Goal: Check status: Check status

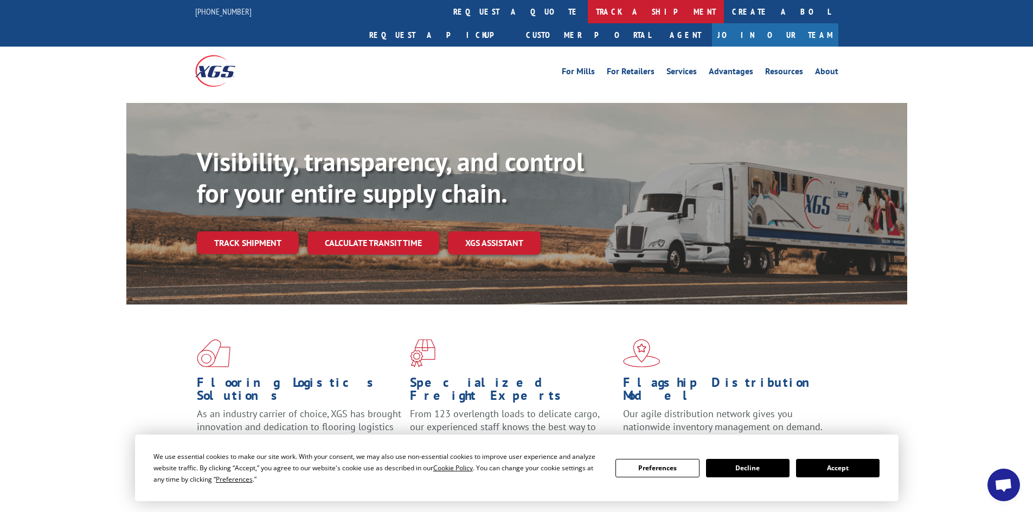
click at [588, 15] on link "track a shipment" at bounding box center [656, 11] width 136 height 23
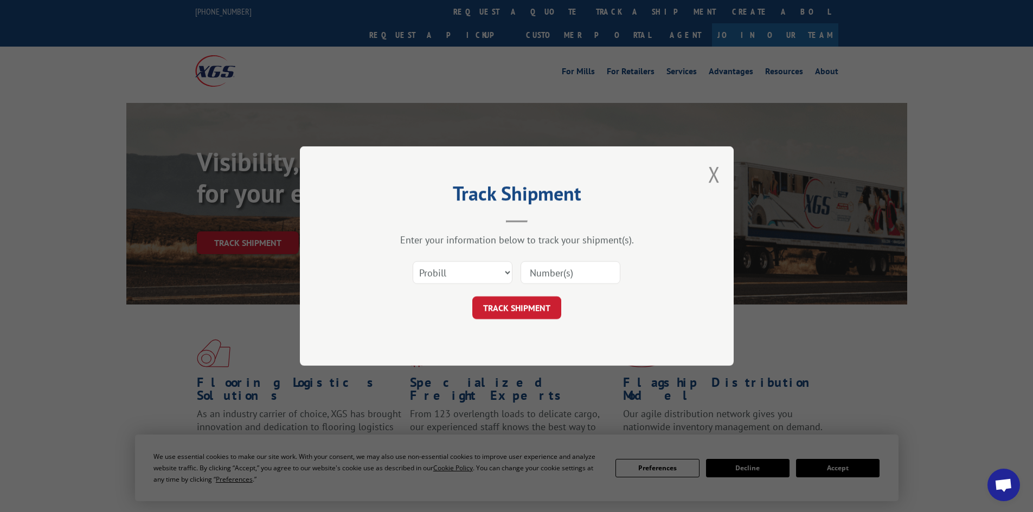
click at [548, 275] on input at bounding box center [570, 272] width 100 height 23
paste input "449728"
type input "449728"
click at [520, 310] on button "TRACK SHIPMENT" at bounding box center [516, 308] width 89 height 23
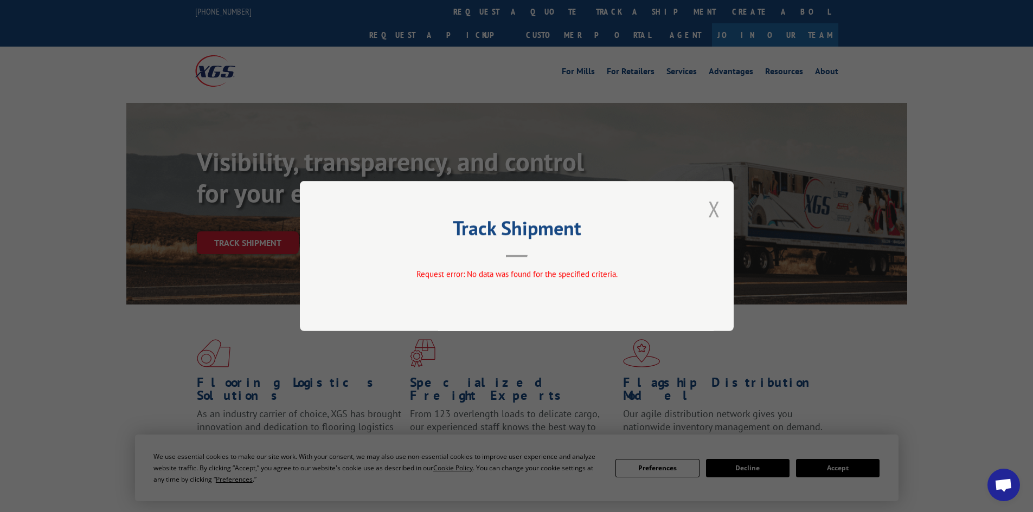
click at [715, 207] on button "Close modal" at bounding box center [714, 209] width 12 height 29
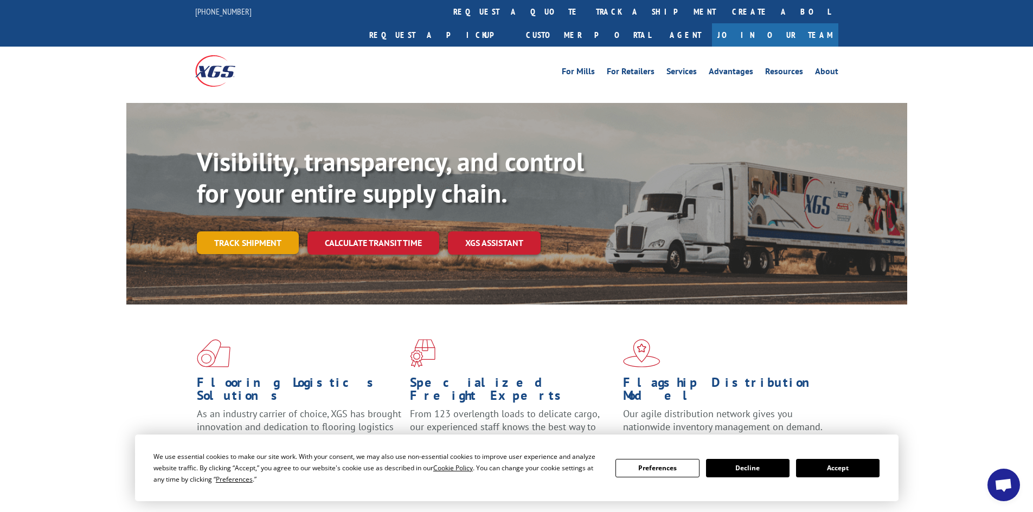
click at [259, 231] on link "Track shipment" at bounding box center [248, 242] width 102 height 23
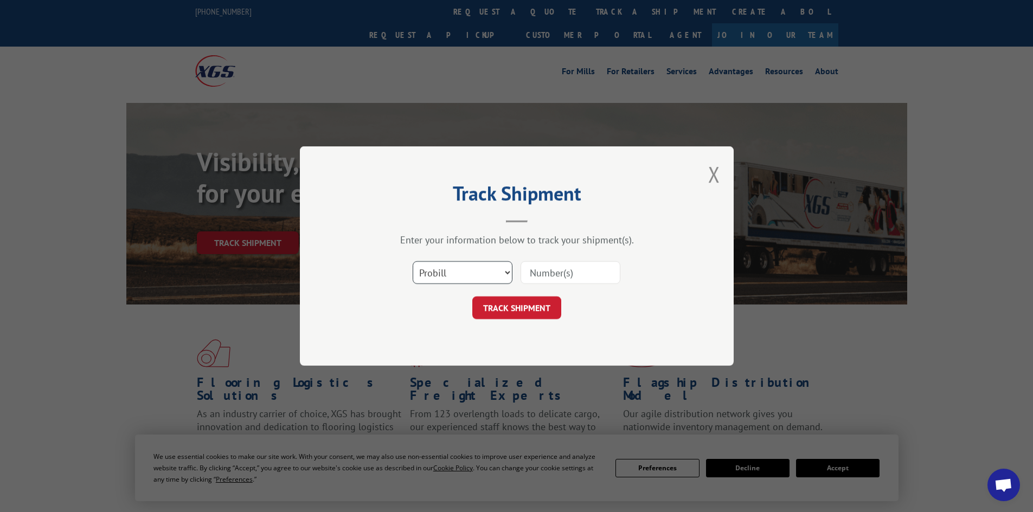
click at [448, 268] on select "Select category... Probill BOL PO" at bounding box center [463, 272] width 100 height 23
select select "bol"
click at [413, 261] on select "Select category... Probill BOL PO" at bounding box center [463, 272] width 100 height 23
click at [561, 279] on input at bounding box center [570, 272] width 100 height 23
paste input "449728"
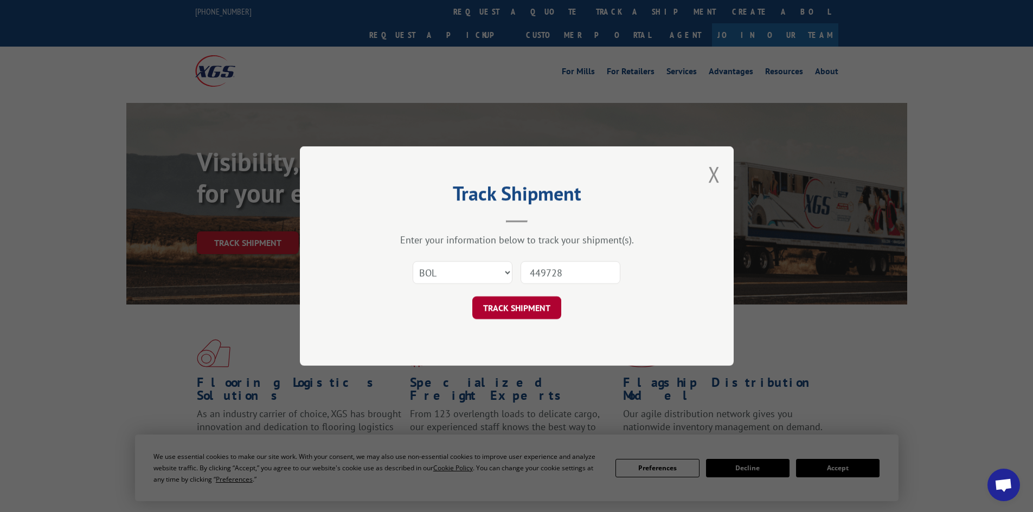
type input "449728"
click at [515, 304] on button "TRACK SHIPMENT" at bounding box center [516, 308] width 89 height 23
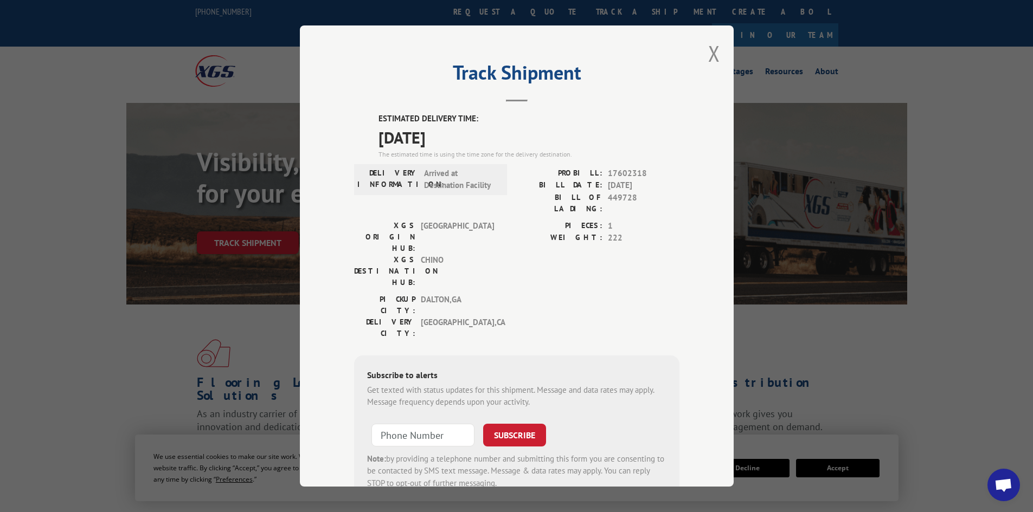
click at [717, 47] on div "Track Shipment ESTIMATED DELIVERY TIME: [DATE] The estimated time is using the …" at bounding box center [517, 255] width 434 height 461
click at [714, 51] on button "Close modal" at bounding box center [714, 53] width 12 height 29
